Goal: Task Accomplishment & Management: Use online tool/utility

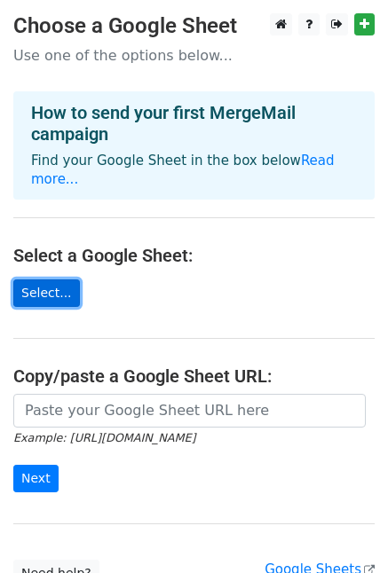
click at [56, 290] on link "Select..." at bounding box center [46, 293] width 67 height 28
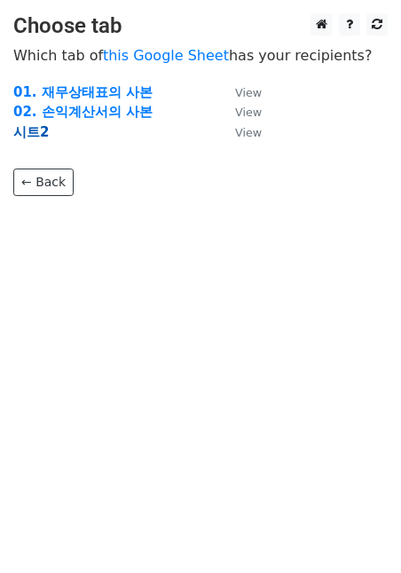
click at [35, 134] on strong "시트2" at bounding box center [30, 132] width 35 height 16
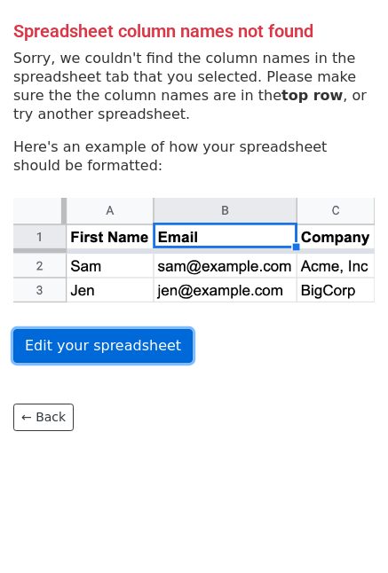
click at [74, 343] on link "Edit your spreadsheet" at bounding box center [102, 346] width 179 height 34
click at [109, 350] on link "Edit your spreadsheet" at bounding box center [102, 346] width 179 height 34
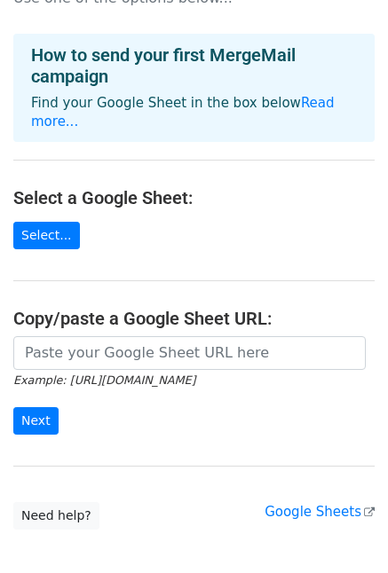
scroll to position [89, 0]
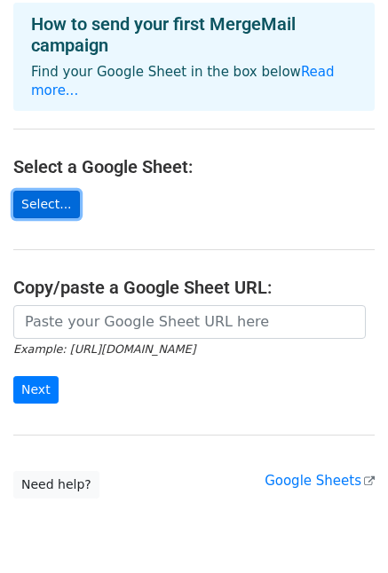
click at [49, 201] on link "Select..." at bounding box center [46, 205] width 67 height 28
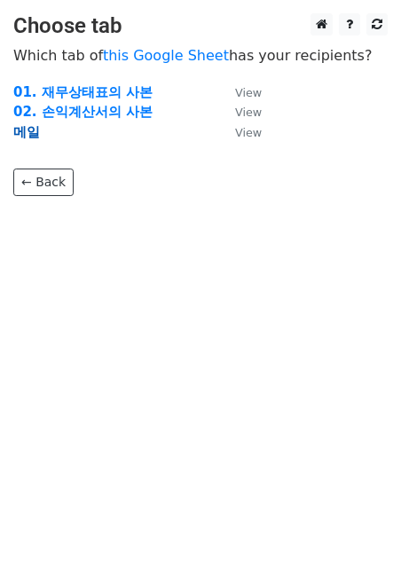
click at [26, 134] on strong "메일" at bounding box center [26, 132] width 27 height 16
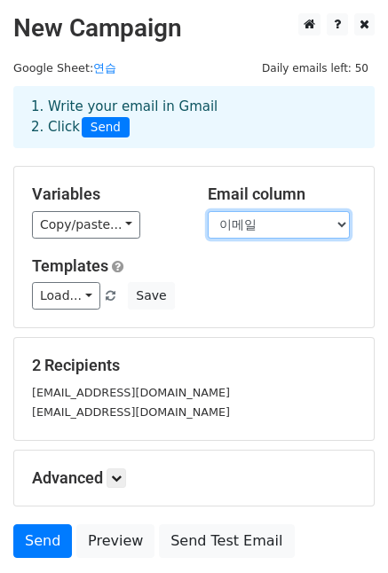
click at [282, 230] on select "성명 이메일 회사명" at bounding box center [279, 225] width 142 height 28
click at [208, 211] on select "성명 이메일 회사명" at bounding box center [279, 225] width 142 height 28
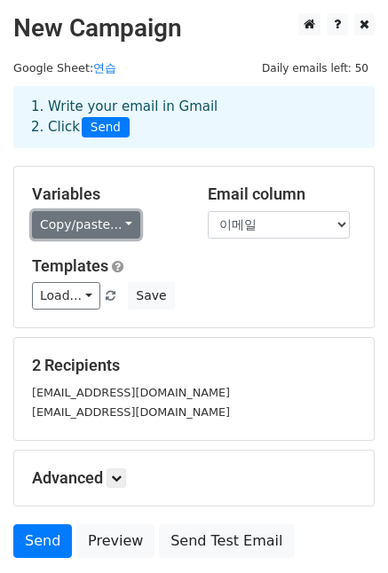
click at [111, 226] on link "Copy/paste..." at bounding box center [86, 225] width 108 height 28
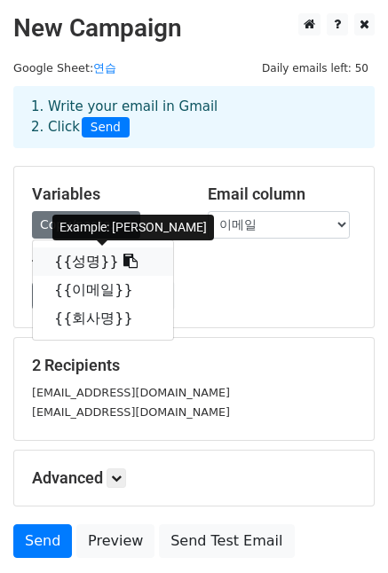
click at [86, 263] on link "{{성명}}" at bounding box center [103, 262] width 140 height 28
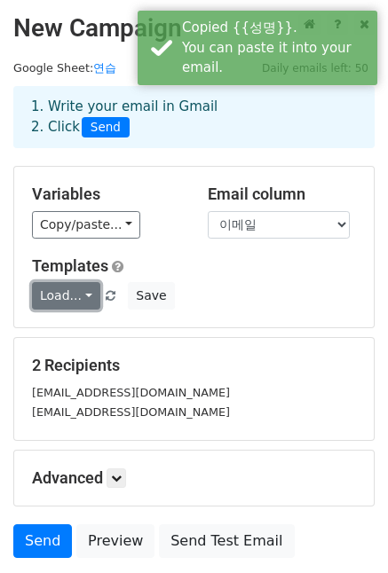
click at [80, 296] on link "Load..." at bounding box center [66, 296] width 68 height 28
click at [78, 296] on link "Load..." at bounding box center [66, 296] width 68 height 28
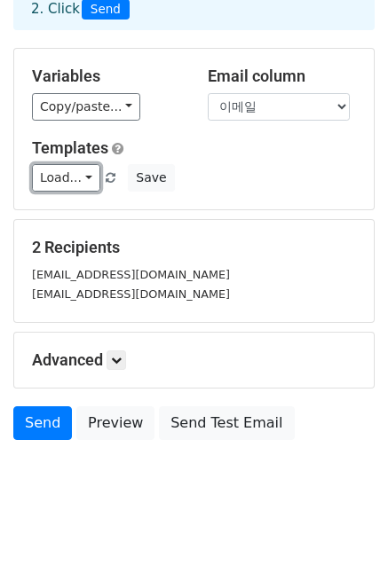
scroll to position [133, 0]
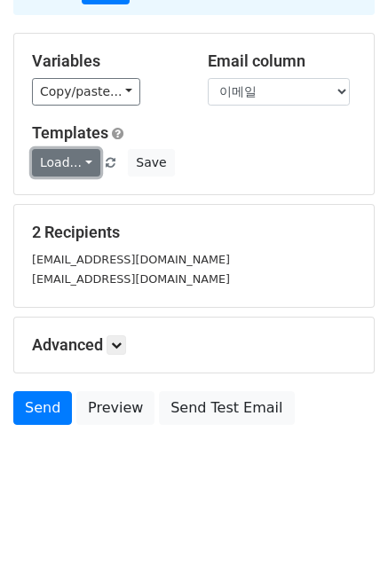
click at [75, 162] on link "Load..." at bounding box center [66, 163] width 68 height 28
click at [75, 160] on link "Load..." at bounding box center [66, 163] width 68 height 28
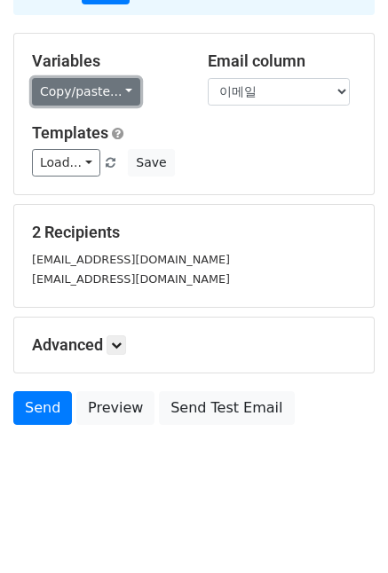
click at [117, 88] on link "Copy/paste..." at bounding box center [86, 92] width 108 height 28
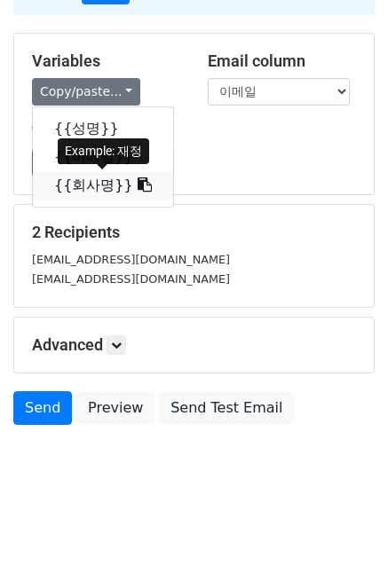
click at [93, 189] on link "{{회사명}}" at bounding box center [103, 185] width 140 height 28
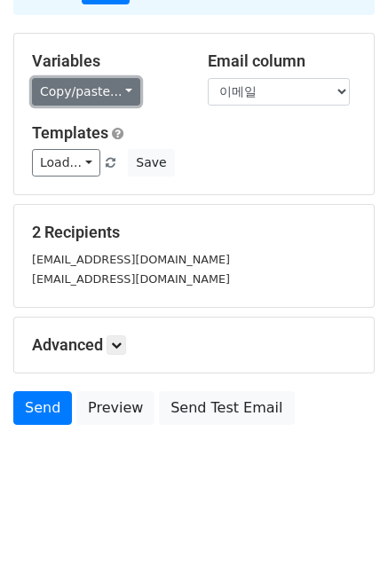
click at [107, 83] on link "Copy/paste..." at bounding box center [86, 92] width 108 height 28
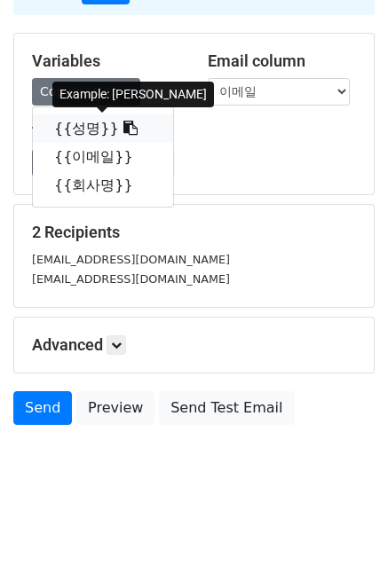
click at [87, 132] on link "{{성명}}" at bounding box center [103, 128] width 140 height 28
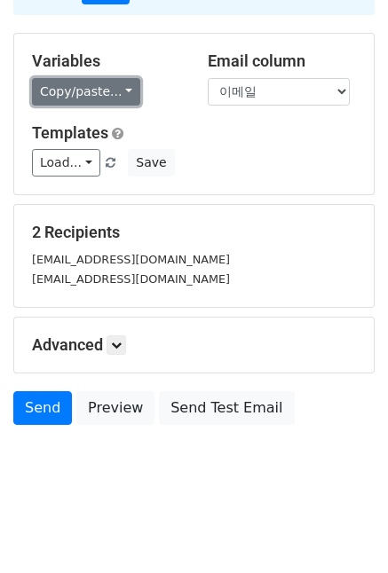
click at [83, 96] on link "Copy/paste..." at bounding box center [86, 92] width 108 height 28
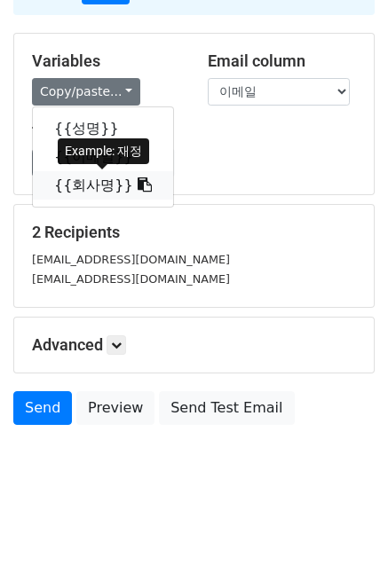
click at [97, 185] on link "{{회사명}}" at bounding box center [103, 185] width 140 height 28
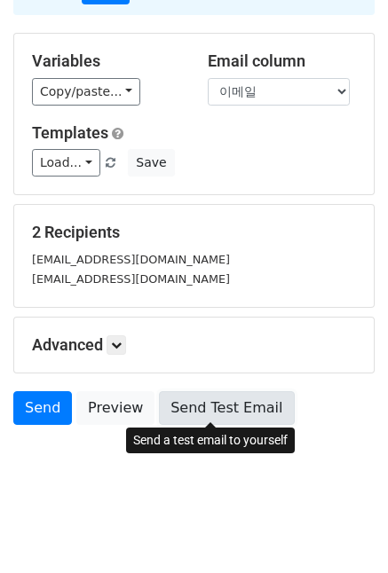
click at [180, 407] on link "Send Test Email" at bounding box center [226, 408] width 135 height 34
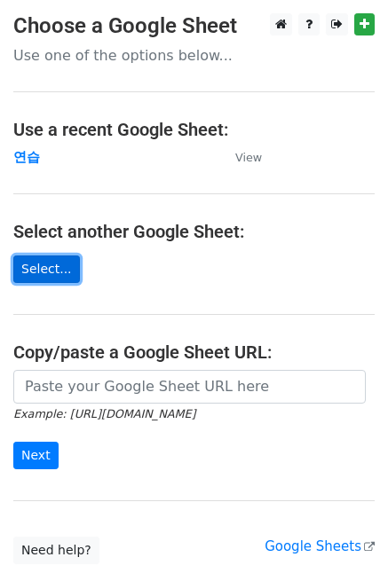
click at [35, 274] on link "Select..." at bounding box center [46, 270] width 67 height 28
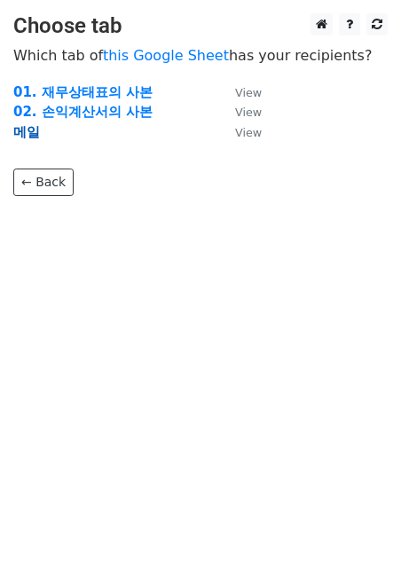
click at [38, 130] on strong "메일" at bounding box center [26, 132] width 27 height 16
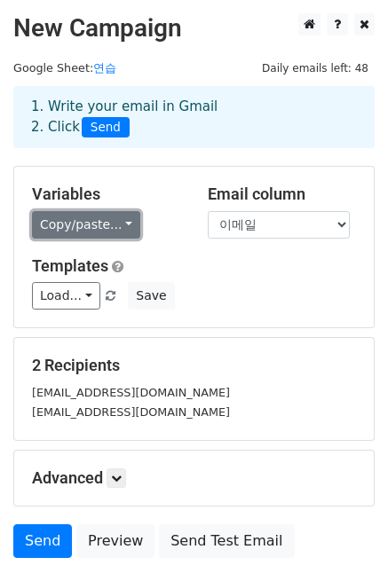
click at [91, 226] on link "Copy/paste..." at bounding box center [86, 225] width 108 height 28
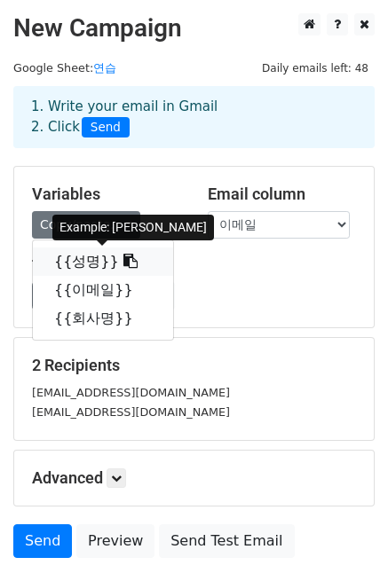
click at [75, 264] on link "{{성명}}" at bounding box center [103, 262] width 140 height 28
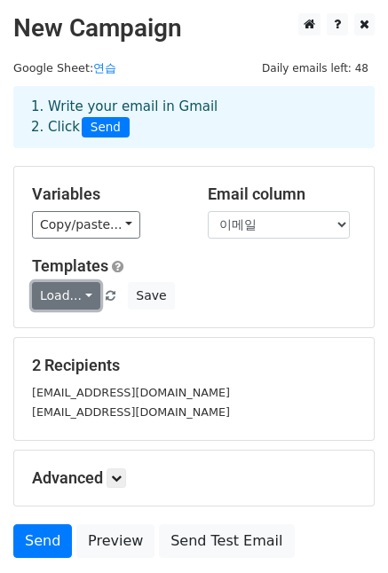
click at [79, 292] on link "Load..." at bounding box center [66, 296] width 68 height 28
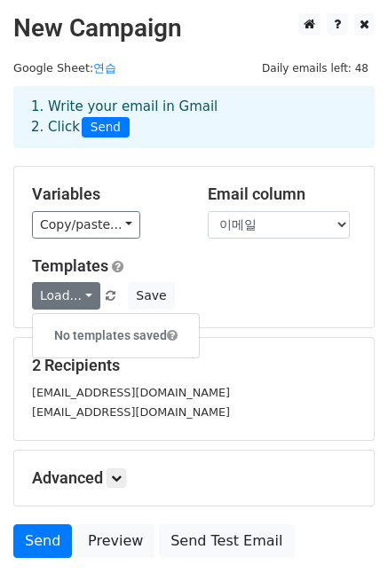
click at [75, 246] on div "Variables Copy/paste... {{성명}} {{이메일}} {{회사명}} Email column 성명 이메일 회사명 Template…" at bounding box center [193, 247] width 359 height 161
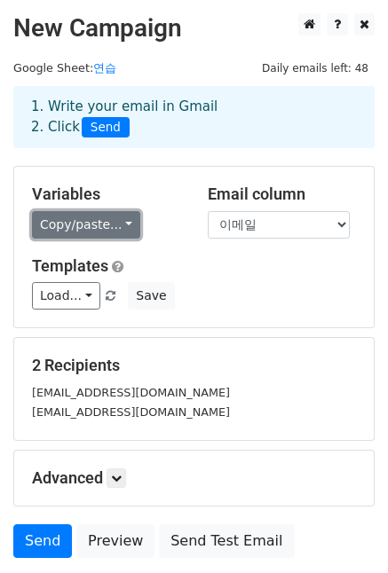
click at [96, 224] on link "Copy/paste..." at bounding box center [86, 225] width 108 height 28
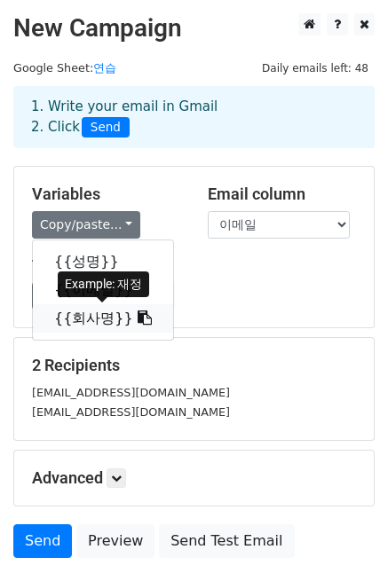
click at [83, 314] on link "{{회사명}}" at bounding box center [103, 318] width 140 height 28
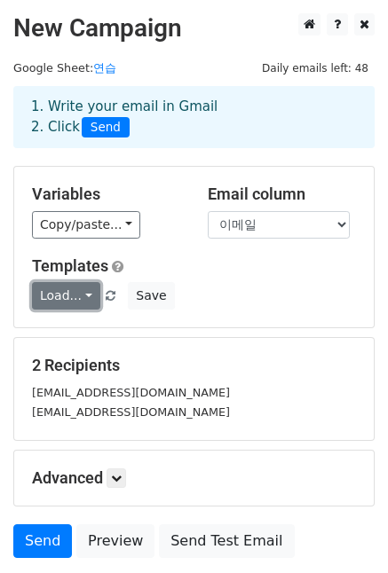
click at [74, 295] on link "Load..." at bounding box center [66, 296] width 68 height 28
